Goal: Information Seeking & Learning: Learn about a topic

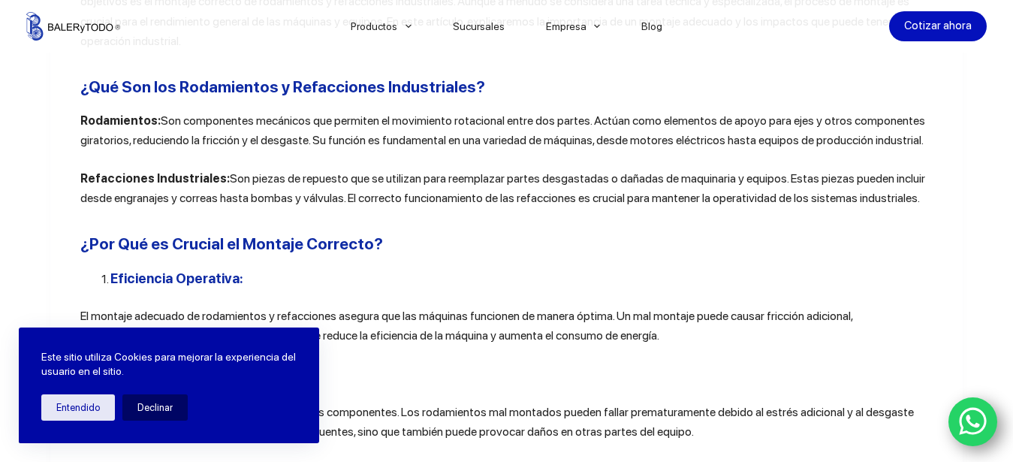
scroll to position [563, 0]
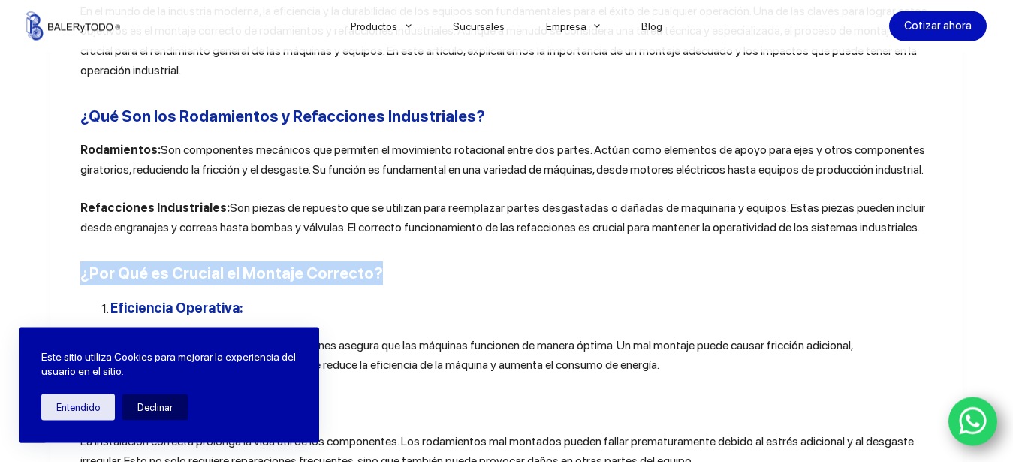
drag, startPoint x: 73, startPoint y: 268, endPoint x: 443, endPoint y: 268, distance: 370.1
copy h2 "¿Por Qué es Crucial el Montaje Correcto?"
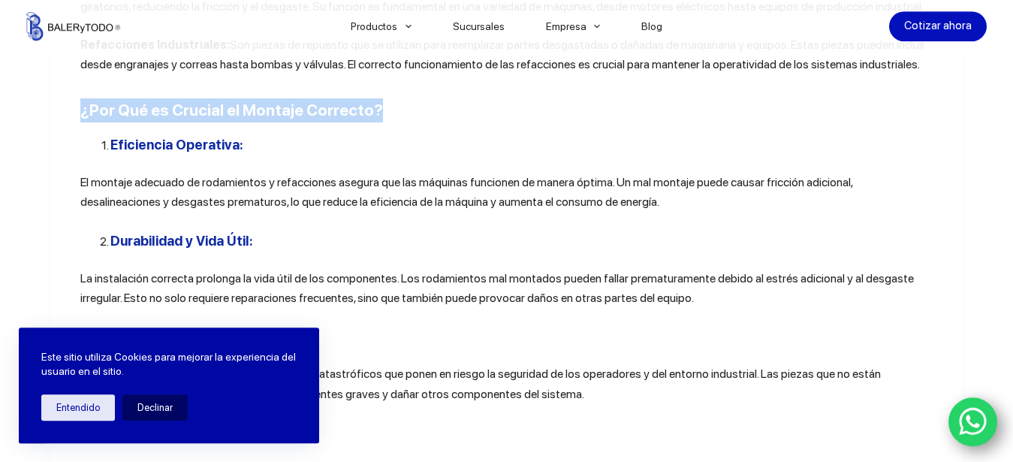
scroll to position [793, 0]
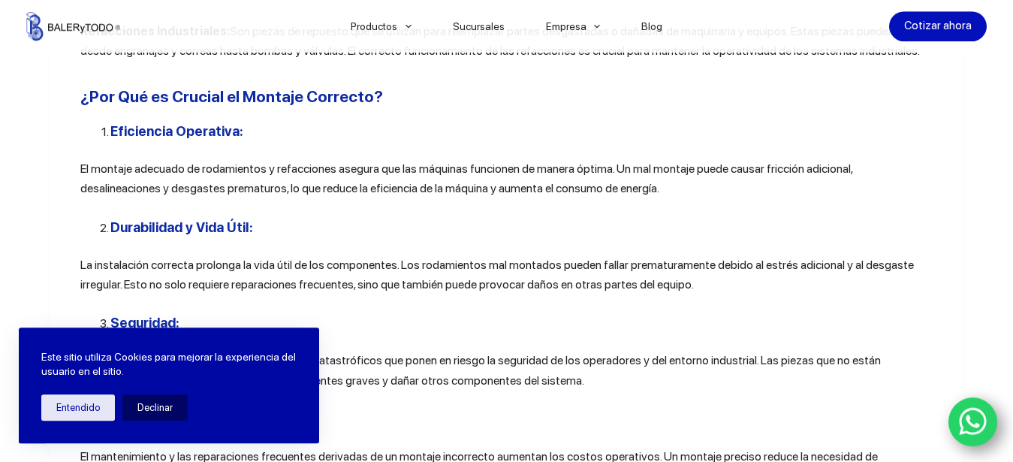
scroll to position [717, 0]
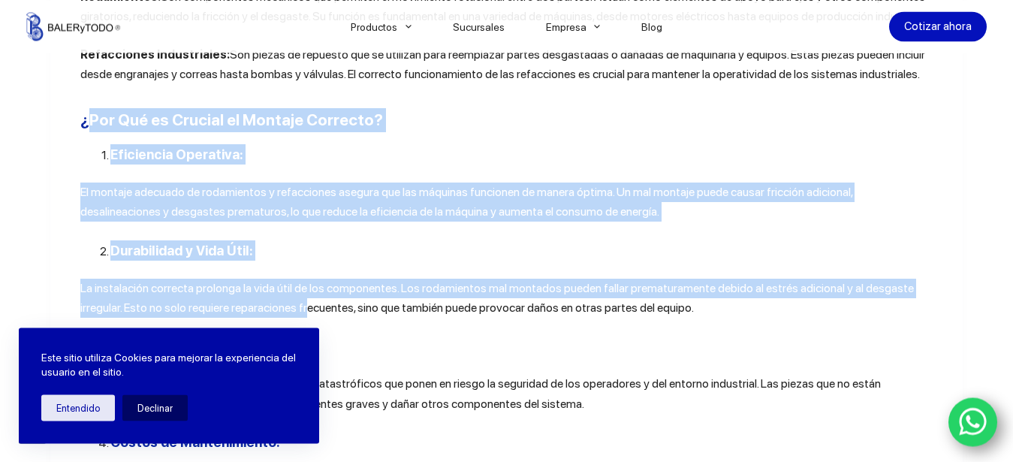
drag, startPoint x: 152, startPoint y: 203, endPoint x: 302, endPoint y: 309, distance: 182.7
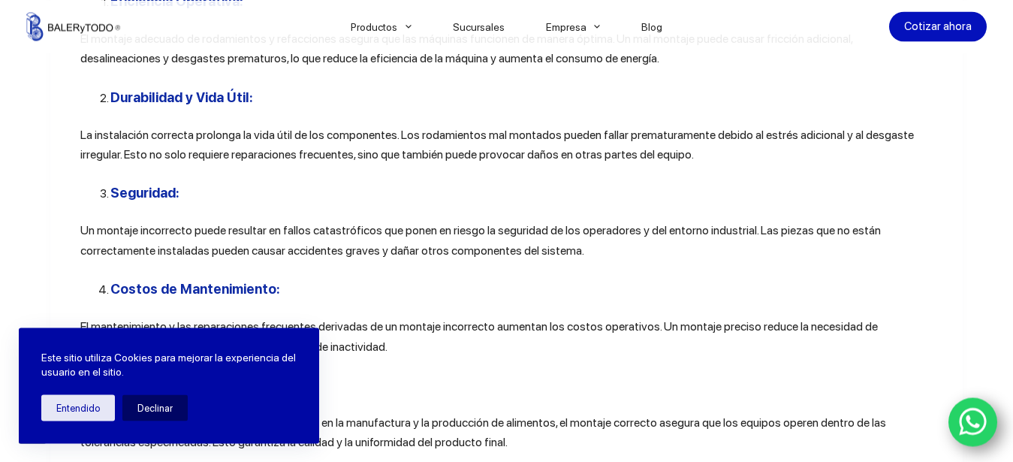
drag, startPoint x: 299, startPoint y: 310, endPoint x: 222, endPoint y: 280, distance: 82.2
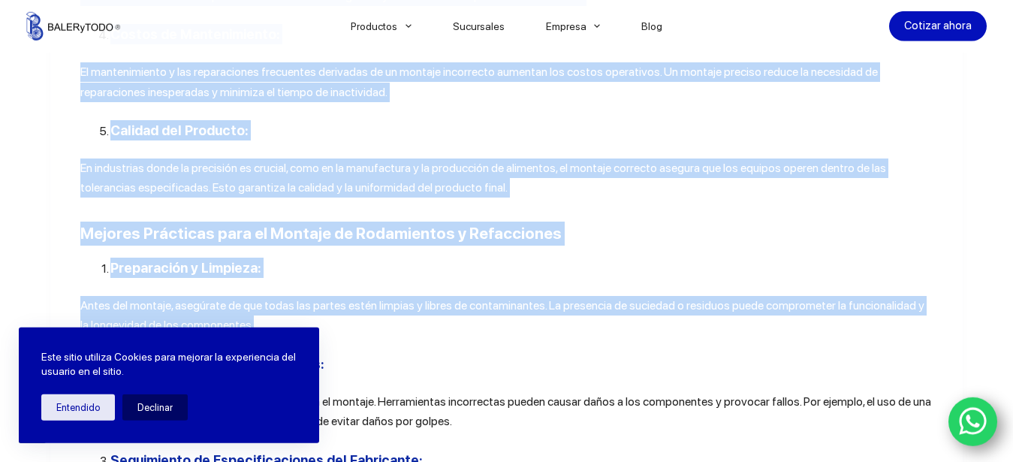
scroll to position [1099, 0]
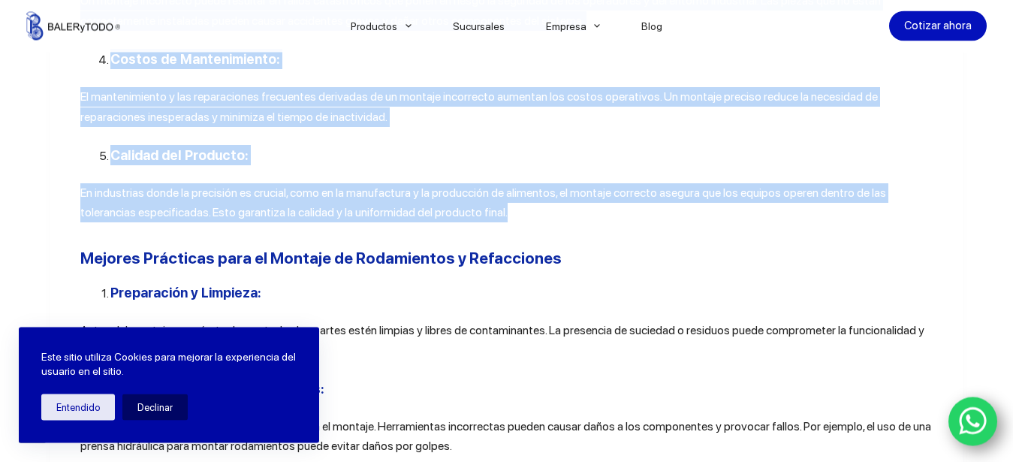
drag, startPoint x: 75, startPoint y: 188, endPoint x: 471, endPoint y: 228, distance: 397.6
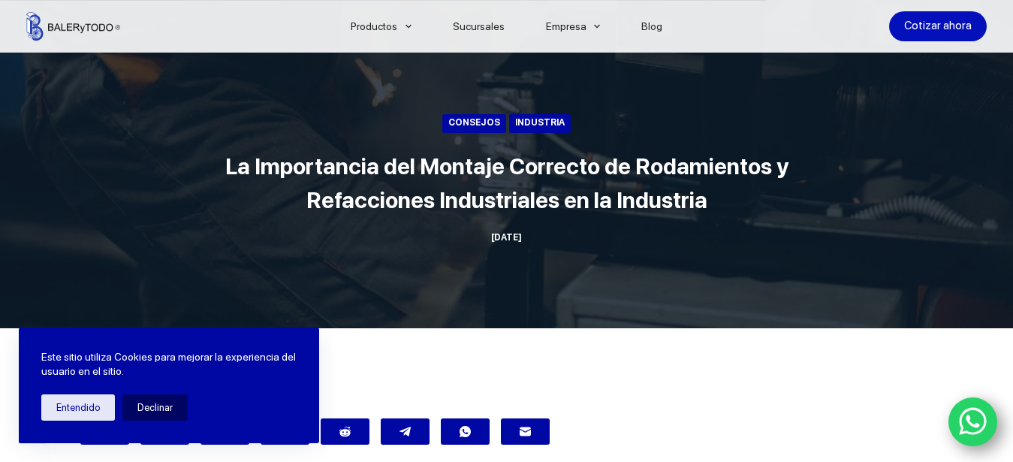
scroll to position [27, 0]
